Goal: Task Accomplishment & Management: Complete application form

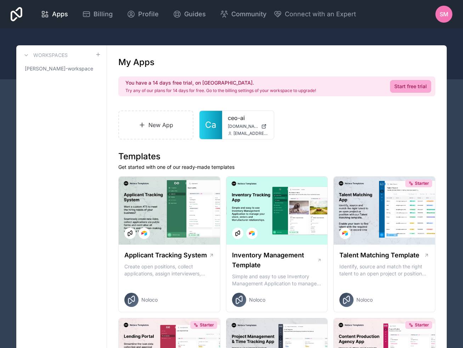
click at [445, 10] on span "SM" at bounding box center [443, 14] width 9 height 8
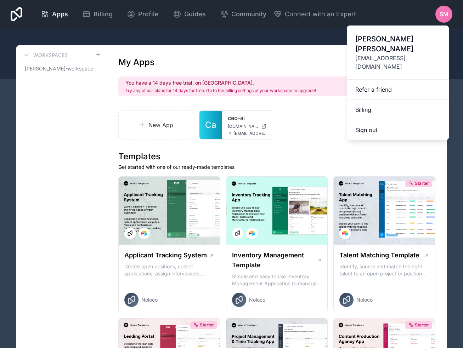
click at [381, 12] on div "Apps Billing Profile Guides Community Connect with an Expert SM Billing Profile…" at bounding box center [231, 14] width 453 height 28
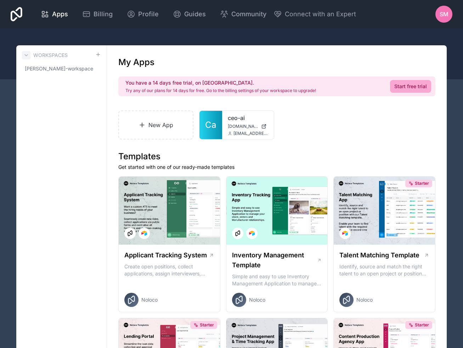
click at [27, 54] on icon at bounding box center [26, 55] width 6 height 6
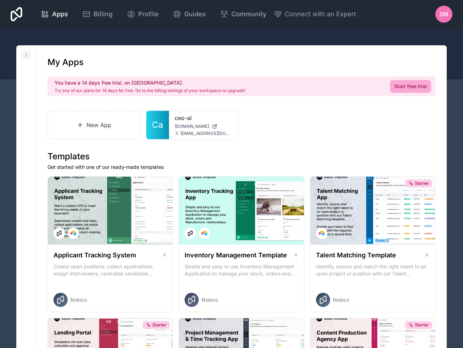
click at [27, 54] on icon at bounding box center [26, 55] width 6 height 6
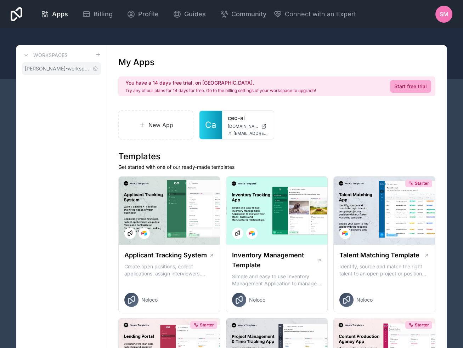
click at [41, 67] on span "[PERSON_NAME]-workspace" at bounding box center [57, 68] width 65 height 7
click at [26, 57] on icon at bounding box center [26, 55] width 6 height 6
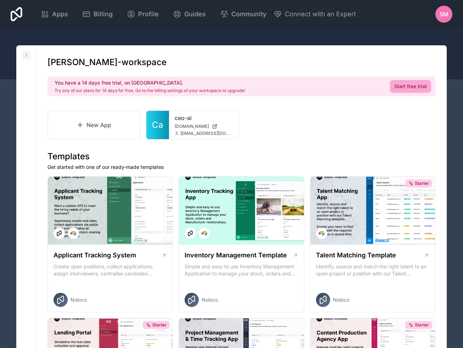
click at [26, 57] on icon at bounding box center [26, 55] width 6 height 6
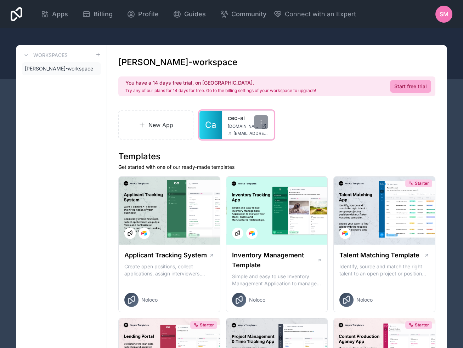
click at [229, 118] on link "ceo-ai" at bounding box center [248, 118] width 40 height 8
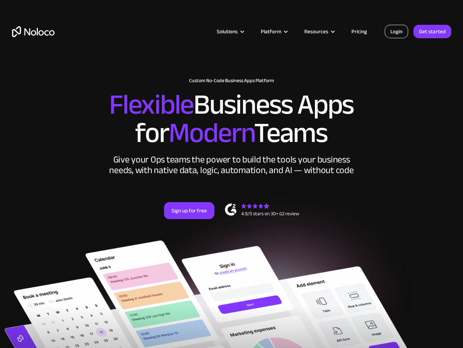
click at [397, 32] on link "Login" at bounding box center [395, 31] width 23 height 13
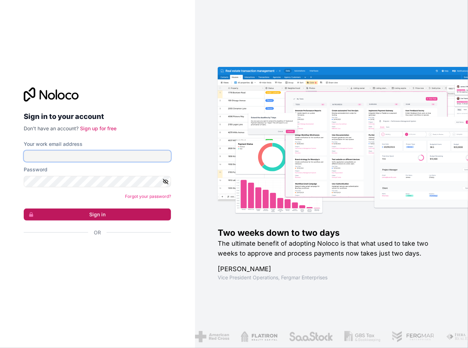
type input "[EMAIL_ADDRESS][DOMAIN_NAME]"
click at [91, 214] on button "Sign in" at bounding box center [97, 215] width 147 height 12
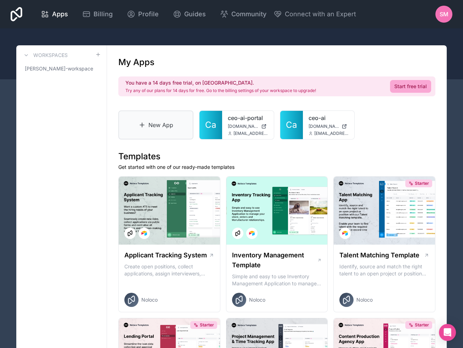
click at [150, 118] on link "New App" at bounding box center [155, 124] width 75 height 29
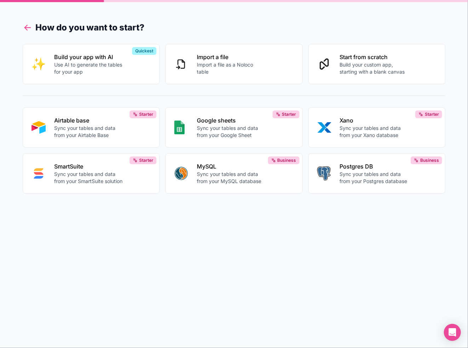
click at [29, 28] on icon at bounding box center [28, 28] width 10 height 10
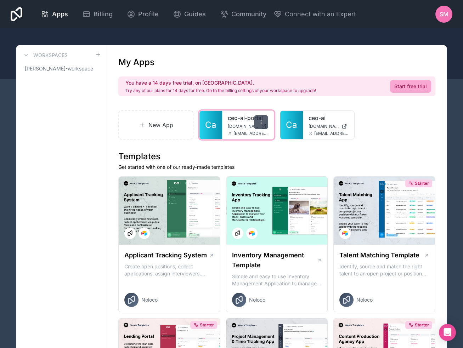
click at [260, 122] on icon at bounding box center [261, 122] width 6 height 6
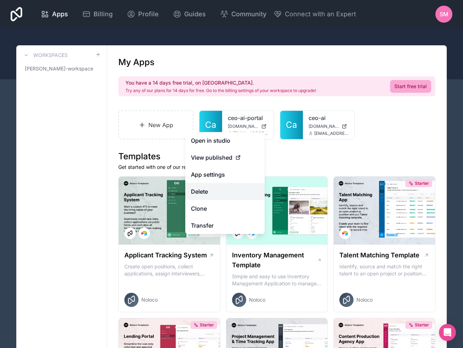
click at [209, 191] on button "Delete" at bounding box center [224, 191] width 79 height 17
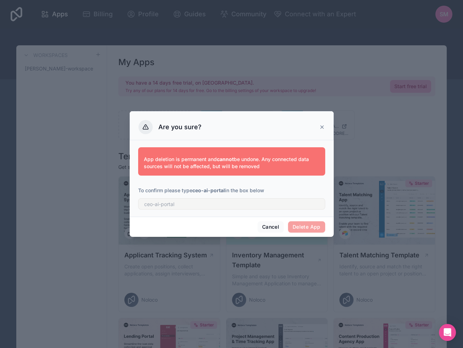
click at [304, 227] on span "Delete App" at bounding box center [306, 226] width 37 height 11
click at [274, 227] on button "Cancel" at bounding box center [270, 226] width 26 height 11
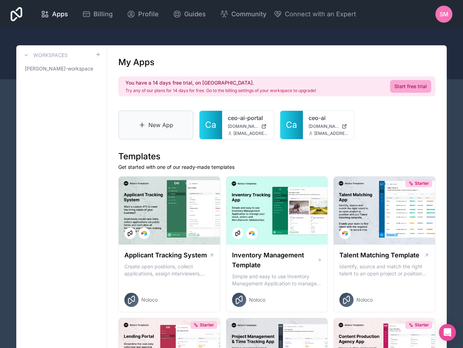
click at [131, 117] on link "New App" at bounding box center [155, 124] width 75 height 29
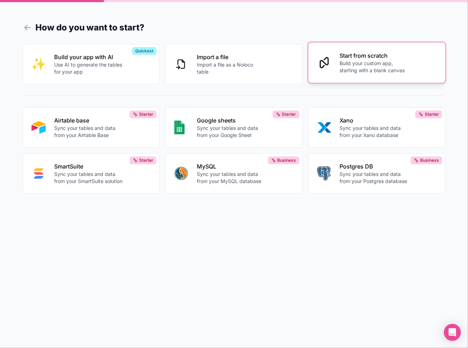
click at [348, 68] on p "Build your custom app, starting with a blank canvas" at bounding box center [374, 67] width 68 height 14
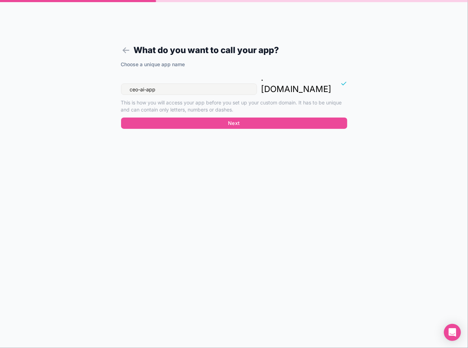
drag, startPoint x: 172, startPoint y: 78, endPoint x: 154, endPoint y: 80, distance: 18.2
click at [154, 84] on input "ceo-ai-app" at bounding box center [189, 89] width 136 height 11
drag, startPoint x: 165, startPoint y: 77, endPoint x: 128, endPoint y: 79, distance: 36.9
click at [128, 84] on input "ceo-ai-app" at bounding box center [189, 89] width 136 height 11
type input "c"
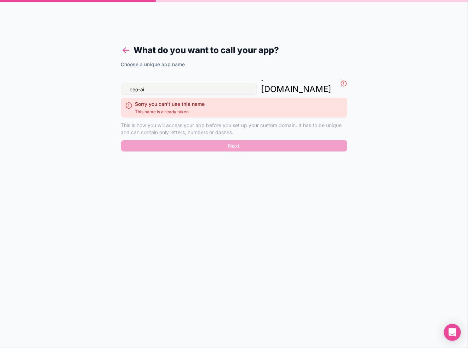
type input "ceo-ai"
click at [122, 50] on icon at bounding box center [126, 50] width 10 height 10
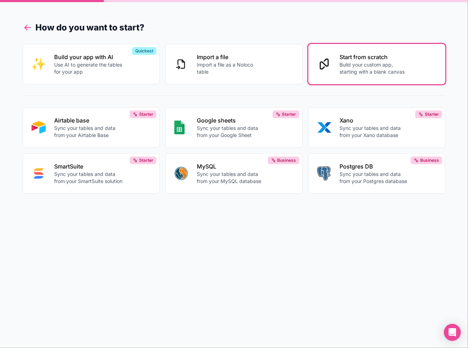
click at [25, 23] on icon at bounding box center [28, 28] width 10 height 10
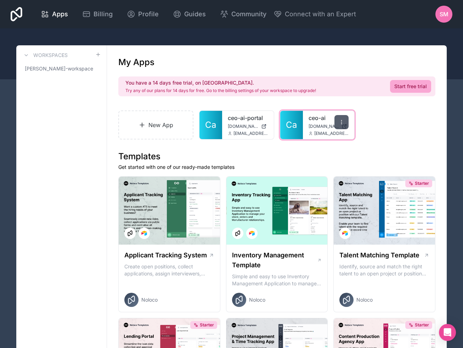
click at [340, 122] on icon at bounding box center [341, 122] width 6 height 6
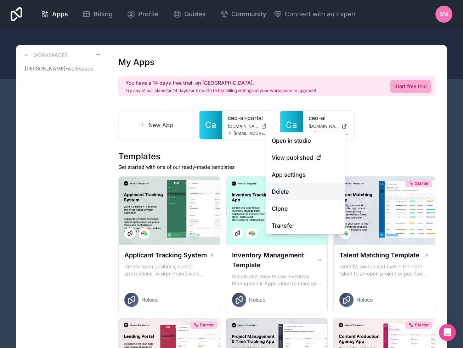
click at [289, 191] on button "Delete" at bounding box center [305, 191] width 79 height 17
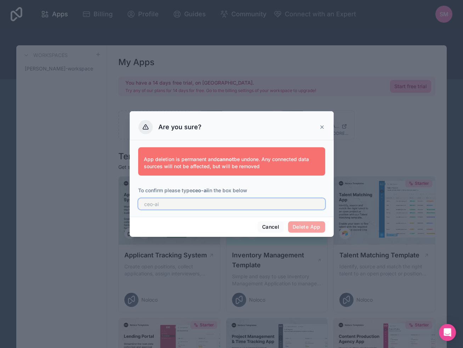
click at [184, 204] on input "text" at bounding box center [231, 203] width 187 height 11
type input "ceo-ai"
click at [312, 228] on button "Delete App" at bounding box center [306, 226] width 37 height 11
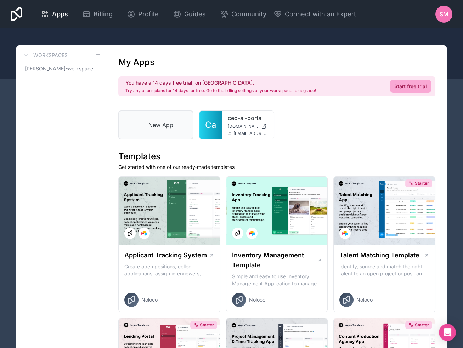
click at [148, 126] on link "New App" at bounding box center [155, 124] width 75 height 29
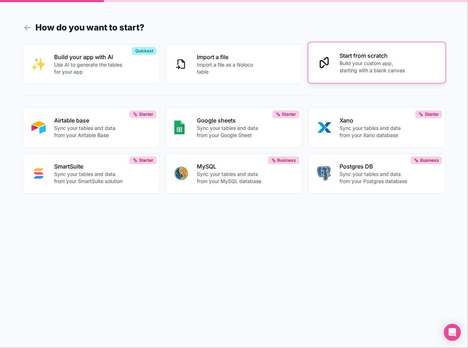
click at [335, 64] on button "Start from scratch Build your custom app, starting with a blank canvas" at bounding box center [376, 62] width 137 height 40
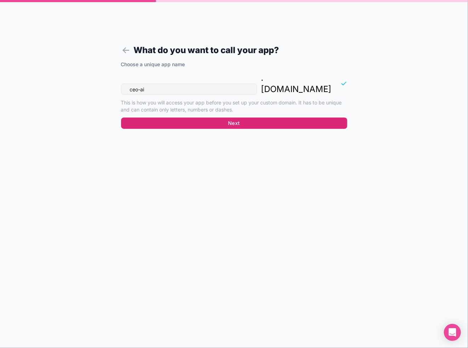
click at [240, 118] on button "Next" at bounding box center [234, 123] width 226 height 11
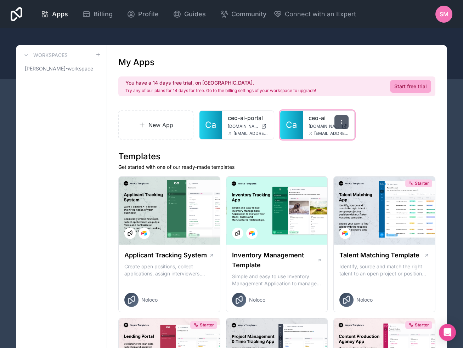
click at [335, 124] on div at bounding box center [341, 122] width 14 height 14
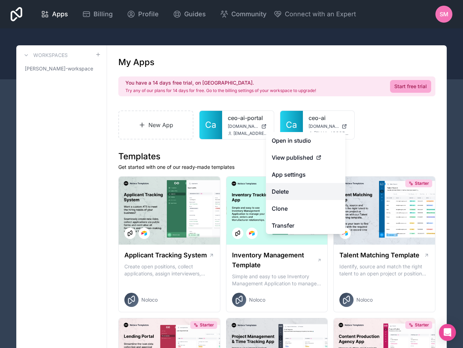
click at [287, 189] on button "Delete" at bounding box center [305, 191] width 79 height 17
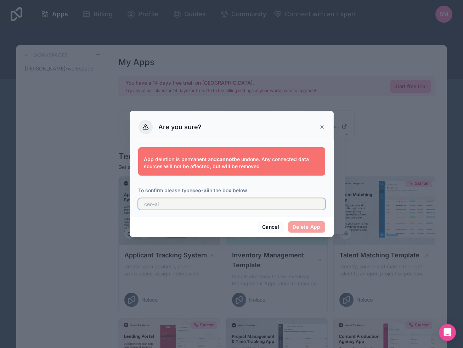
click at [185, 204] on input "text" at bounding box center [231, 203] width 187 height 11
type input "ceo-ai"
click at [301, 229] on button "Delete App" at bounding box center [306, 226] width 37 height 11
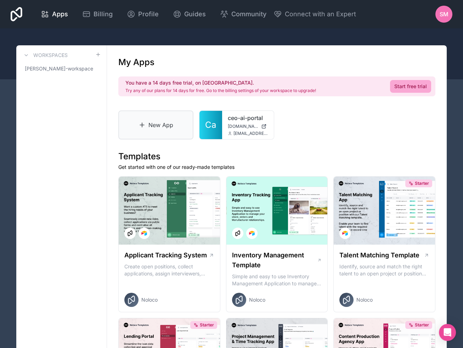
click at [146, 124] on link "New App" at bounding box center [155, 124] width 75 height 29
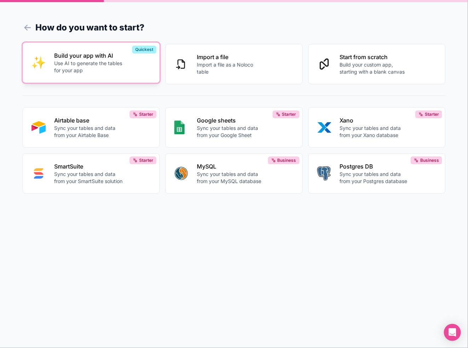
click at [76, 62] on p "Use AI to generate the tables for your app" at bounding box center [88, 67] width 68 height 14
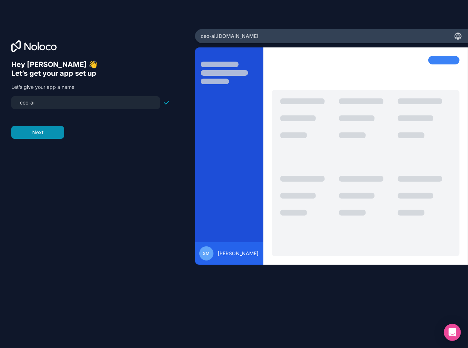
click at [48, 132] on button "Next" at bounding box center [37, 132] width 53 height 13
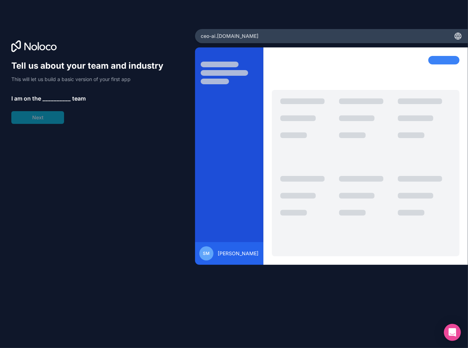
click at [49, 95] on span "__________" at bounding box center [56, 98] width 28 height 8
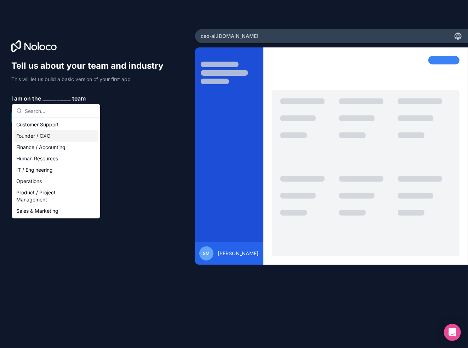
click at [39, 137] on div "Founder / CXO" at bounding box center [55, 135] width 85 height 11
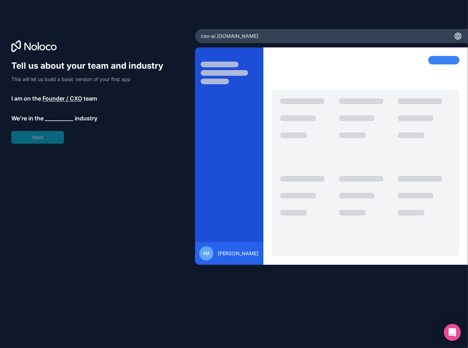
click at [50, 117] on span "__________" at bounding box center [59, 118] width 28 height 8
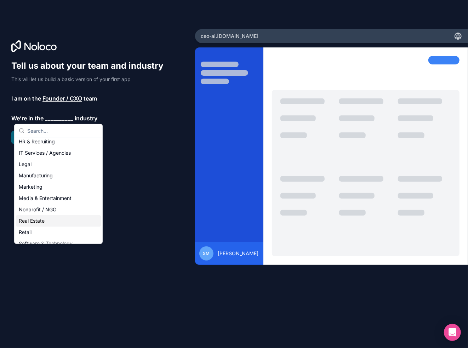
scroll to position [106, 0]
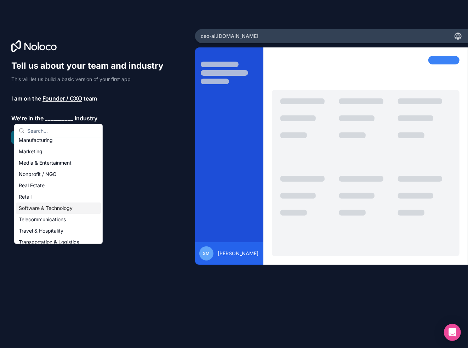
click at [58, 209] on div "Software & Technology" at bounding box center [58, 208] width 85 height 11
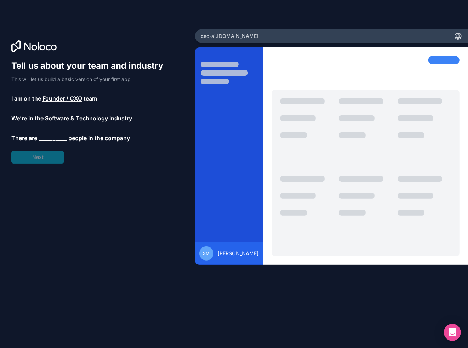
click at [50, 136] on span "__________" at bounding box center [53, 138] width 28 height 8
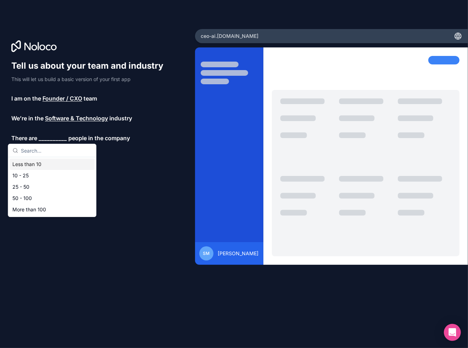
click at [47, 165] on div "Less than 10" at bounding box center [52, 164] width 85 height 11
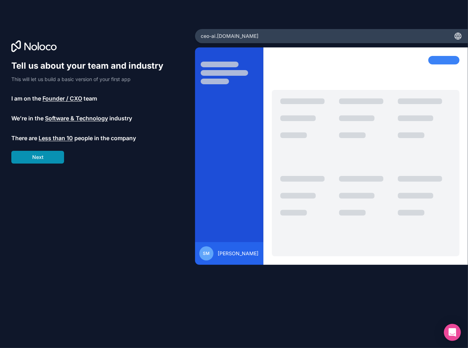
click at [41, 156] on button "Next" at bounding box center [37, 157] width 53 height 13
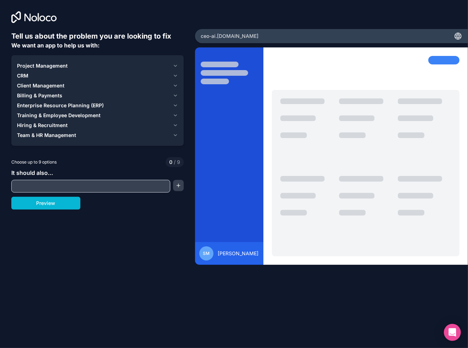
click at [174, 65] on icon "button" at bounding box center [175, 66] width 5 height 6
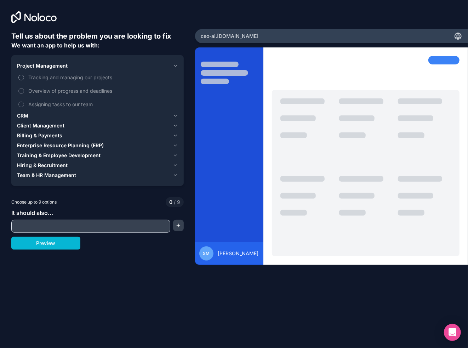
click at [21, 75] on button "Tracking and managing our projects" at bounding box center [21, 78] width 6 height 6
click at [21, 90] on button "Overview of progress and deadlines" at bounding box center [21, 91] width 6 height 6
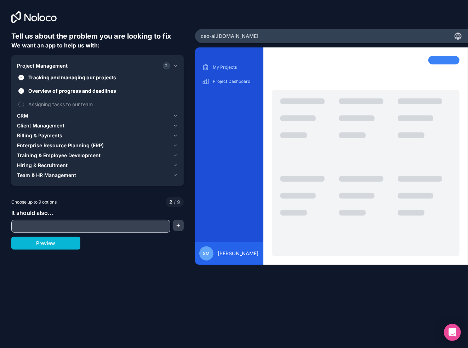
click at [24, 114] on span "CRM" at bounding box center [22, 115] width 11 height 7
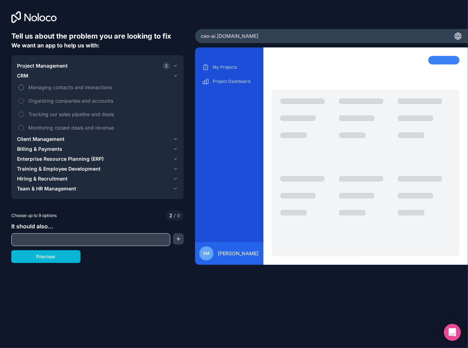
click at [19, 85] on button "Managing contacts and interactions" at bounding box center [21, 88] width 6 height 6
click at [20, 112] on button "Tracking our sales pipeline and deals" at bounding box center [21, 115] width 6 height 6
click at [28, 141] on span "Client Management" at bounding box center [40, 139] width 47 height 7
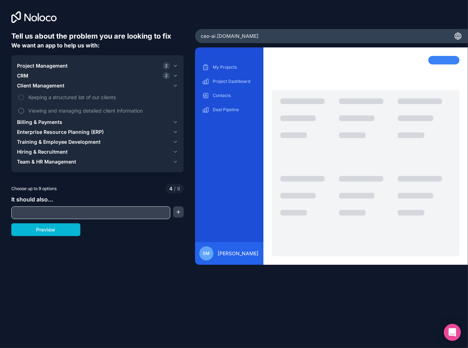
click at [19, 109] on button "Viewing and managing detailed client information" at bounding box center [21, 111] width 6 height 6
click at [27, 122] on span "Billing & Payments" at bounding box center [39, 122] width 45 height 7
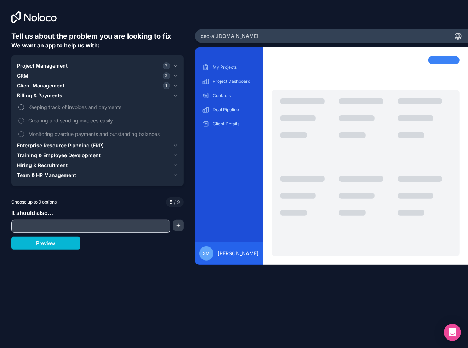
click at [23, 105] on button "Keeping track of invoices and payments" at bounding box center [21, 107] width 6 height 6
click at [35, 145] on span "Enterprise Resource Planning (ERP)" at bounding box center [60, 145] width 87 height 7
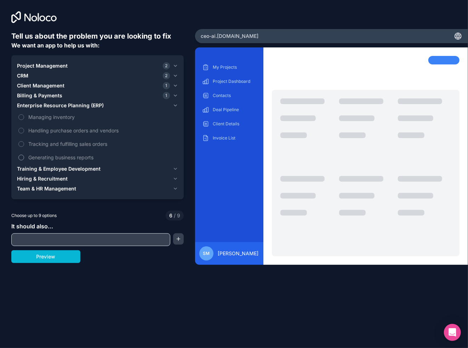
click at [21, 154] on label "Generating business reports" at bounding box center [97, 157] width 161 height 13
click at [21, 155] on button "Generating business reports" at bounding box center [21, 158] width 6 height 6
click at [35, 189] on span "Team & HR Management" at bounding box center [46, 188] width 59 height 7
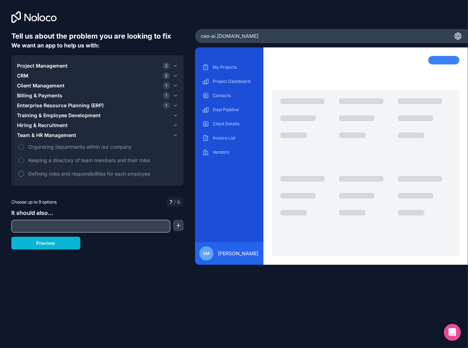
click at [20, 174] on button "Defining roles and responsibilities for each employee" at bounding box center [21, 174] width 6 height 6
click at [23, 225] on input "text" at bounding box center [90, 226] width 155 height 10
paste input "AI platform that analyzes SME financial data and provides actionable strategic …"
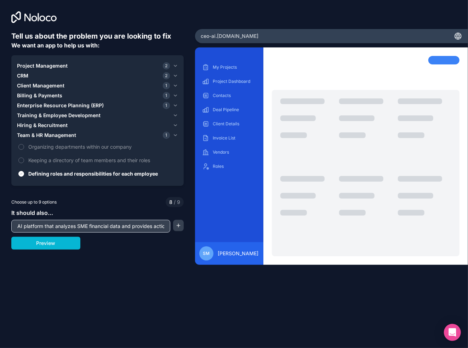
scroll to position [0, 151]
type input "AI platform that analyzes SME financial data and provides actionable strategic …"
click at [50, 243] on button "Preview" at bounding box center [45, 243] width 69 height 13
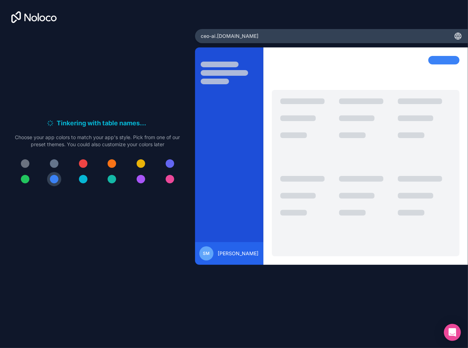
click at [53, 164] on div at bounding box center [54, 163] width 8 height 8
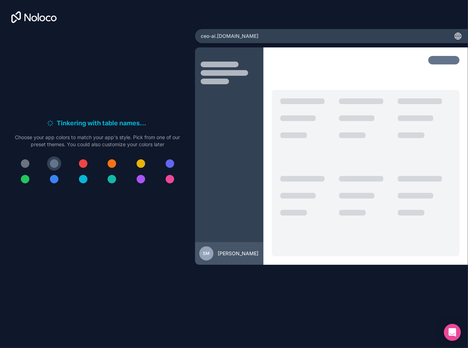
click at [97, 160] on div at bounding box center [97, 171] width 172 height 30
click at [116, 161] on button at bounding box center [112, 163] width 14 height 14
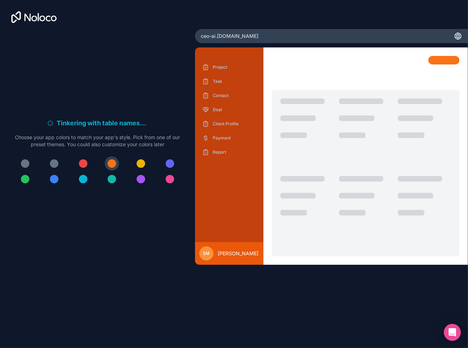
click at [55, 180] on div at bounding box center [54, 179] width 8 height 8
